Goal: Task Accomplishment & Management: Manage account settings

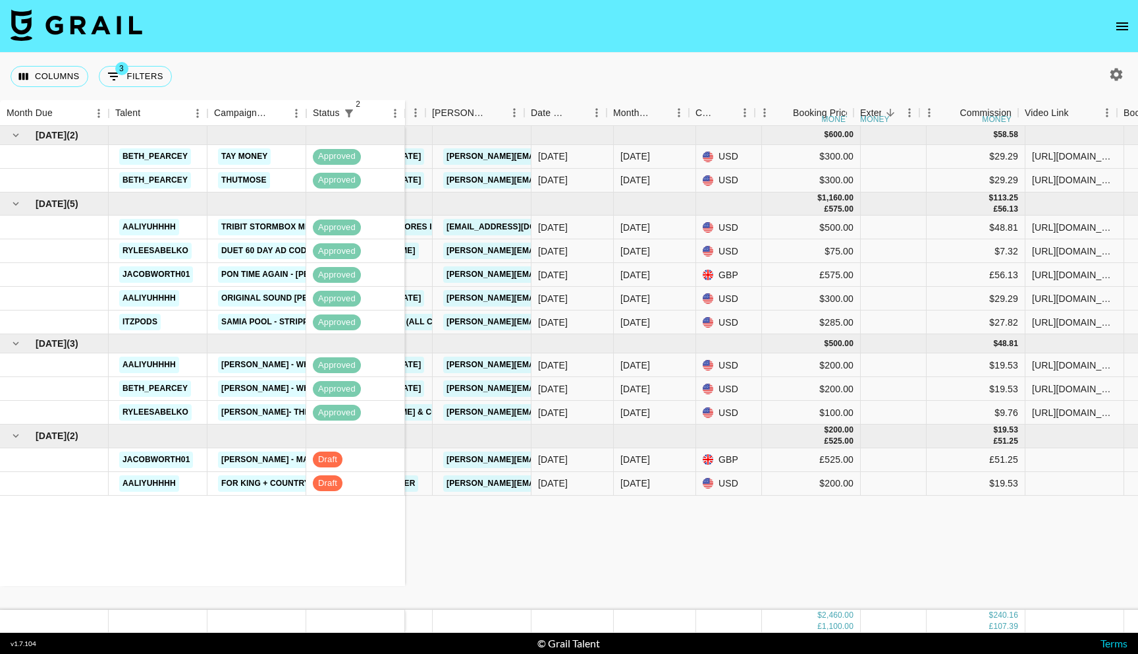
scroll to position [0, 277]
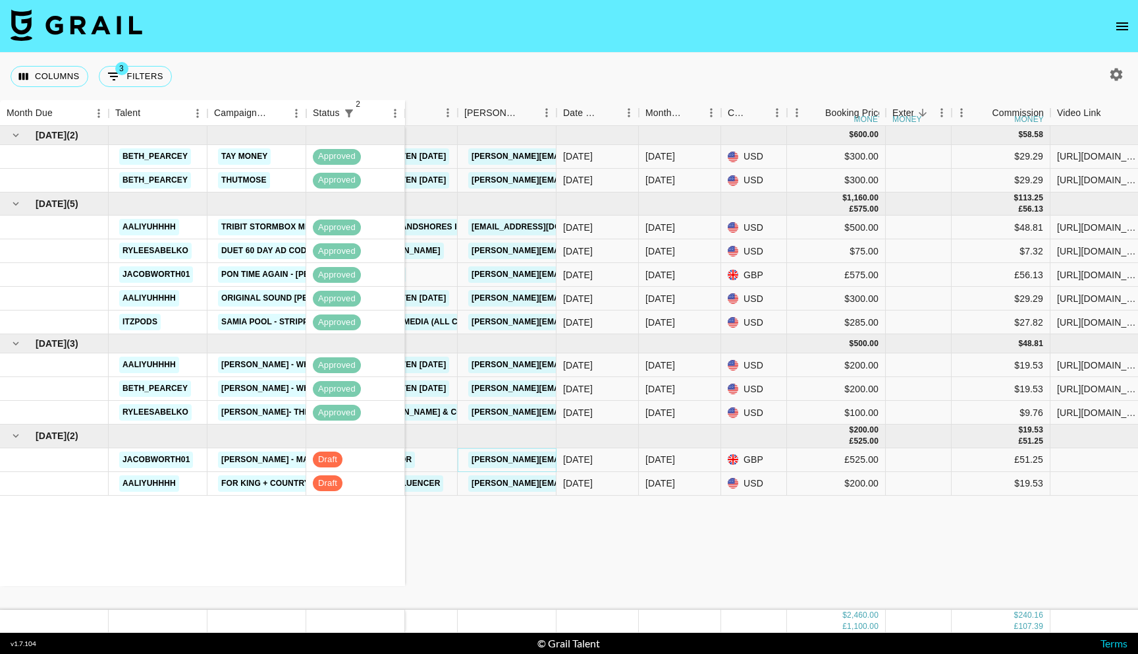
click at [492, 466] on link "[PERSON_NAME][EMAIL_ADDRESS][PERSON_NAME][DOMAIN_NAME]" at bounding box center [609, 459] width 283 height 16
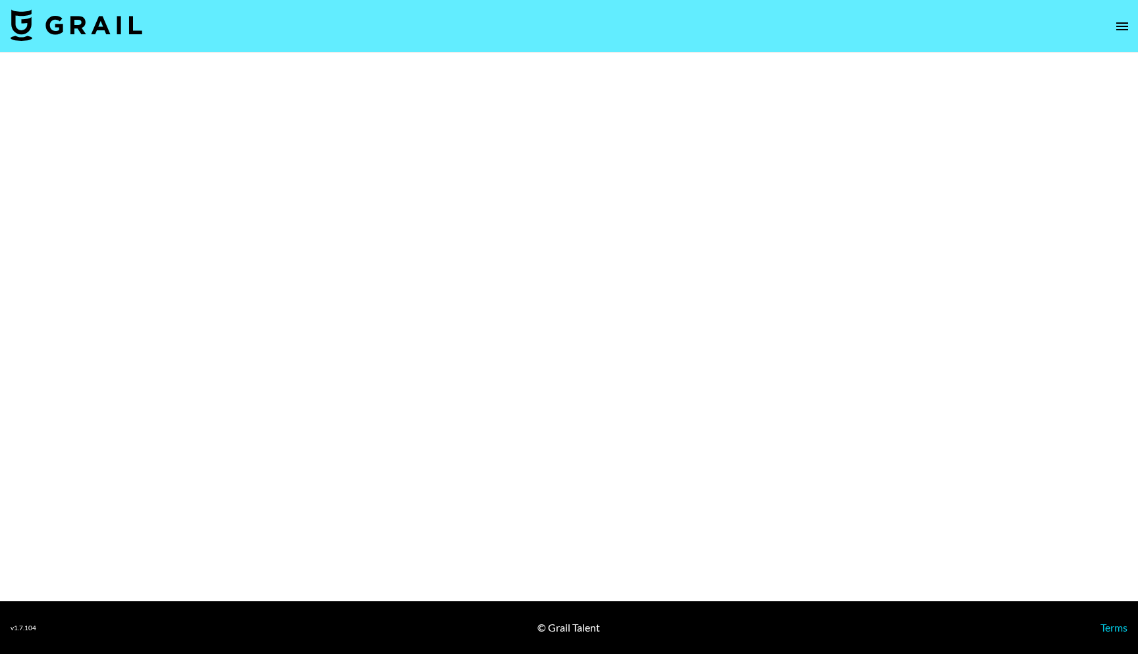
select select "Multi"
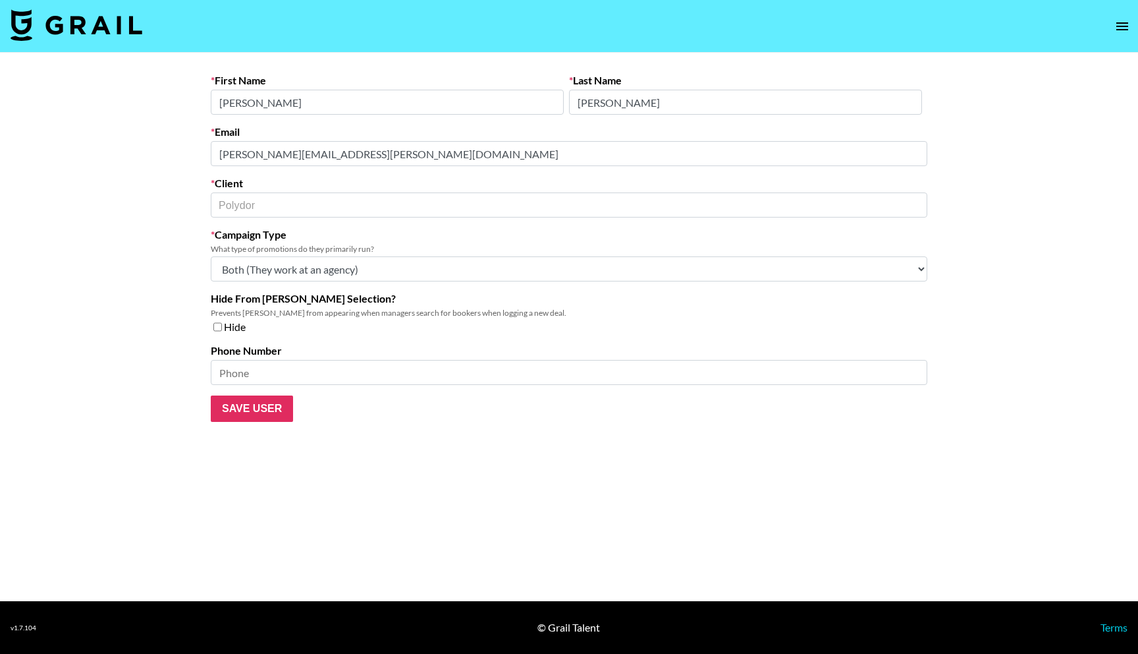
click at [572, 140] on div "Email [PERSON_NAME][EMAIL_ADDRESS][PERSON_NAME][DOMAIN_NAME]" at bounding box center [569, 145] width 717 height 41
click at [111, 203] on main "First Name [PERSON_NAME] Last Name [PERSON_NAME] Email [PERSON_NAME][EMAIL_ADDR…" at bounding box center [569, 327] width 1138 height 548
